Goal: Obtain resource: Download file/media

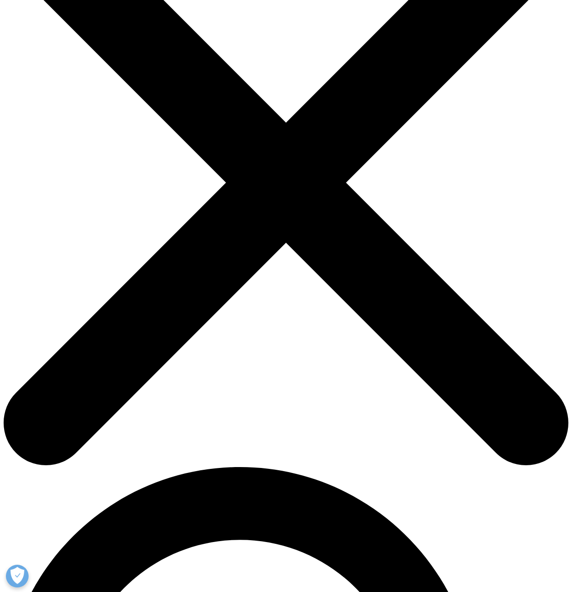
scroll to position [182, 0]
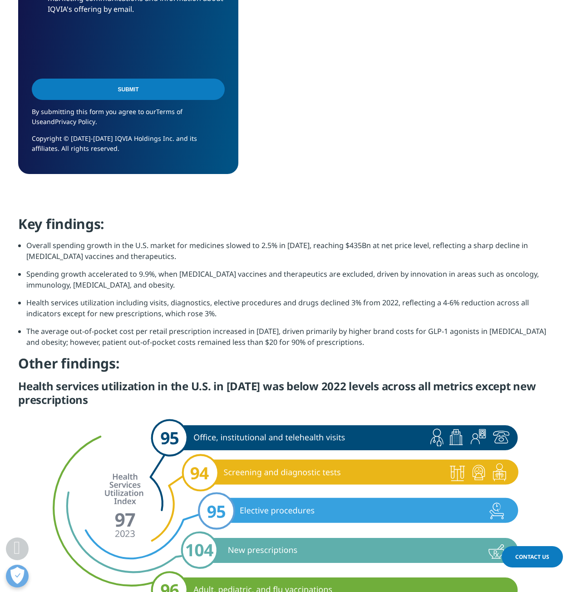
scroll to position [954, 0]
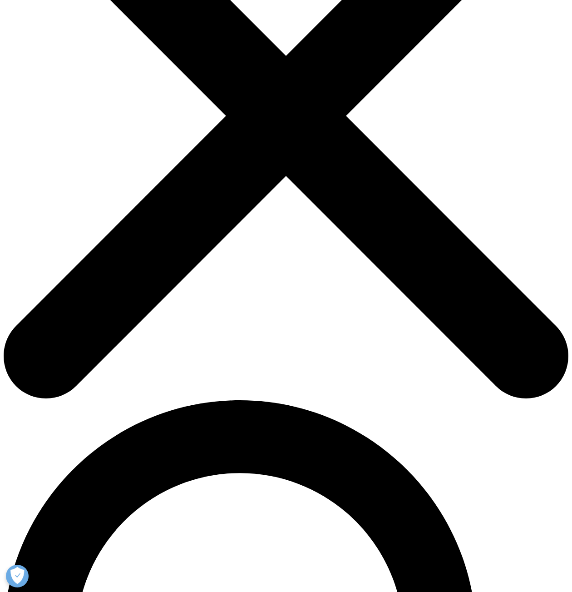
scroll to position [318, 0]
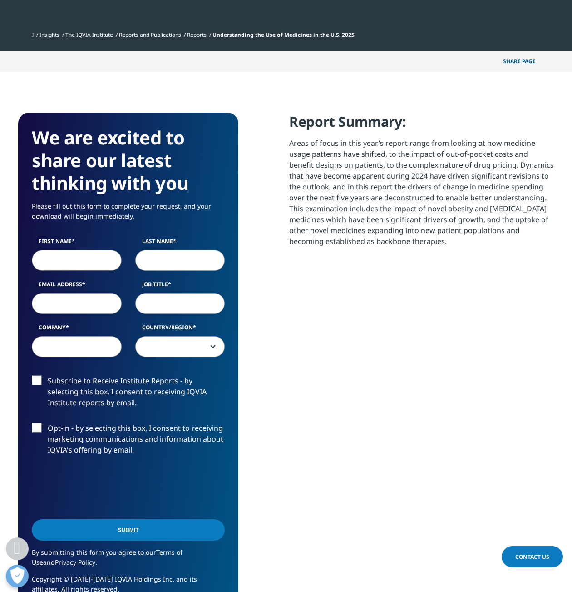
click at [76, 265] on input "First Name" at bounding box center [77, 260] width 90 height 21
type input "Marianna"
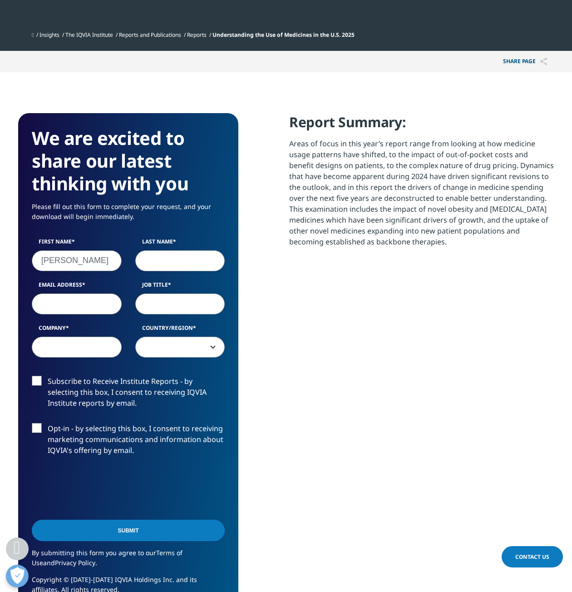
type input "Švecová"
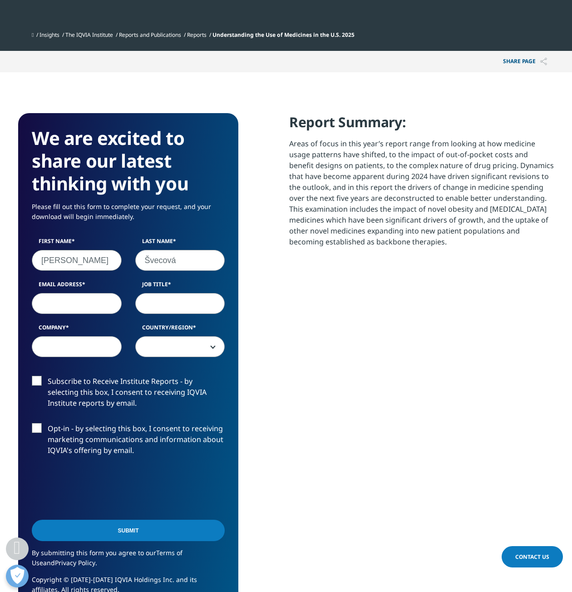
select select "Czech Republic"
click at [78, 308] on input "Email Address" at bounding box center [77, 303] width 90 height 21
drag, startPoint x: 93, startPoint y: 308, endPoint x: -1, endPoint y: 308, distance: 94.0
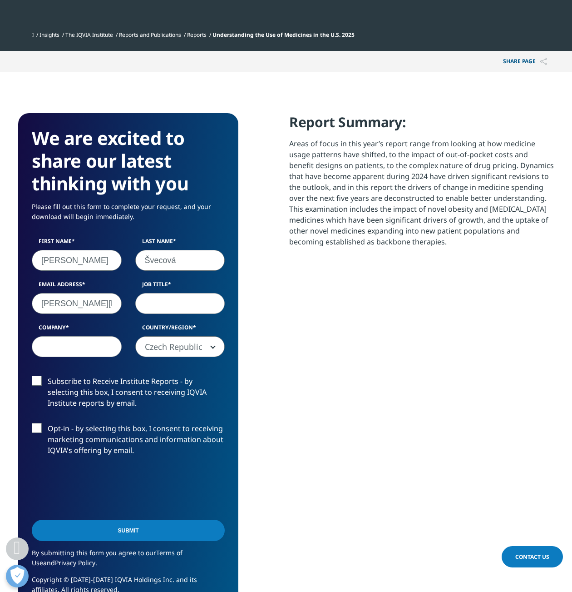
type input "marianna.s335@gmail.com"
click at [188, 300] on input "Job Title" at bounding box center [180, 303] width 90 height 21
type input "analyst"
click at [118, 349] on input "Company" at bounding box center [77, 346] width 90 height 21
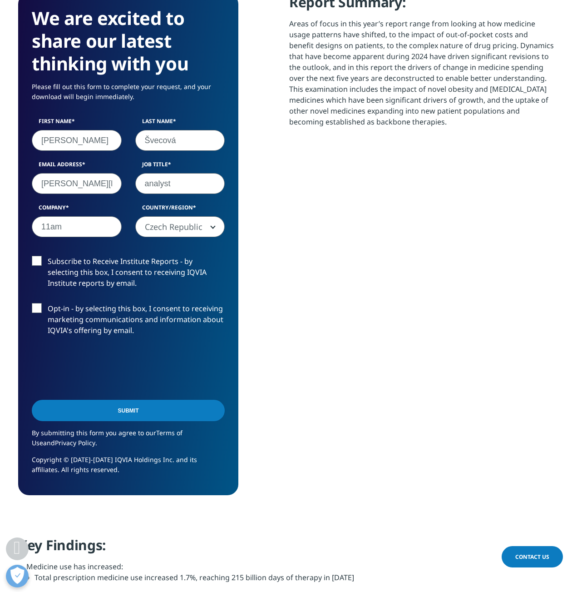
scroll to position [454, 0]
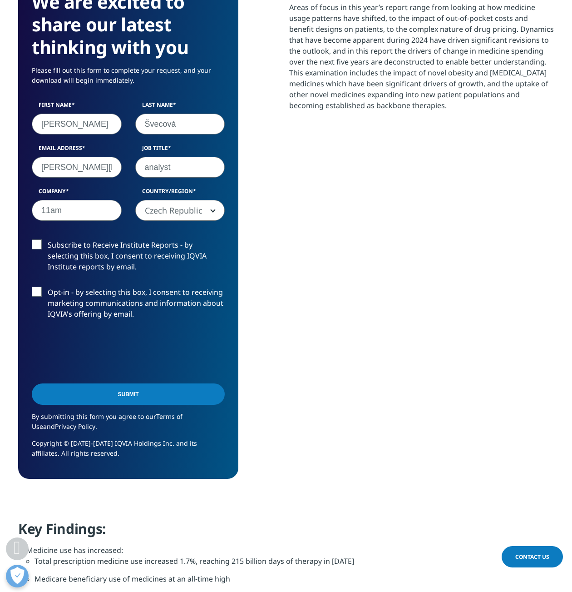
type input "11am"
click at [162, 403] on input "Submit" at bounding box center [128, 393] width 193 height 21
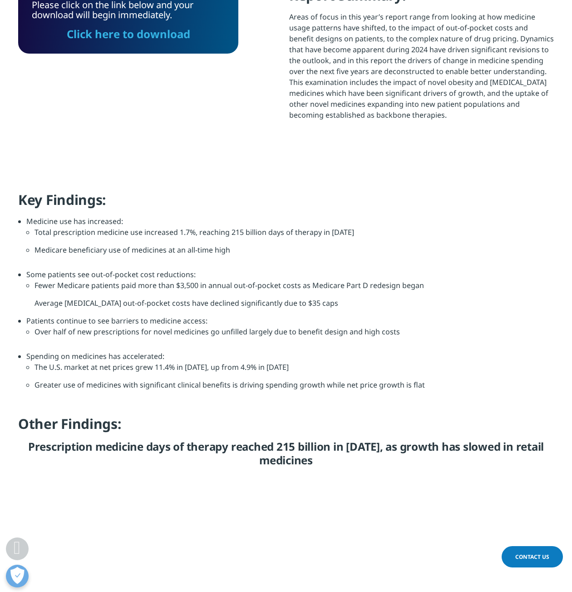
scroll to position [218, 0]
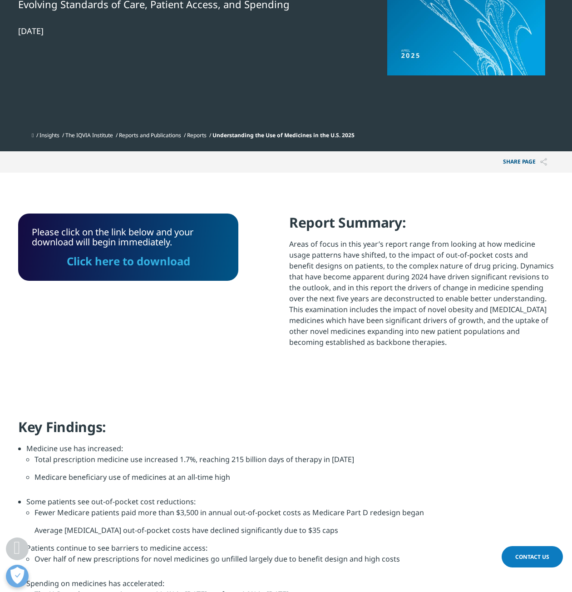
click at [150, 258] on link "Click here to download" at bounding box center [129, 260] width 124 height 15
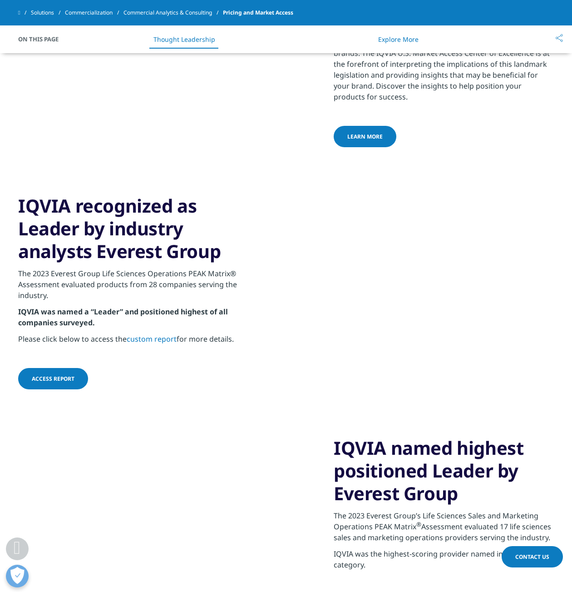
scroll to position [1590, 0]
